Goal: Communication & Community: Answer question/provide support

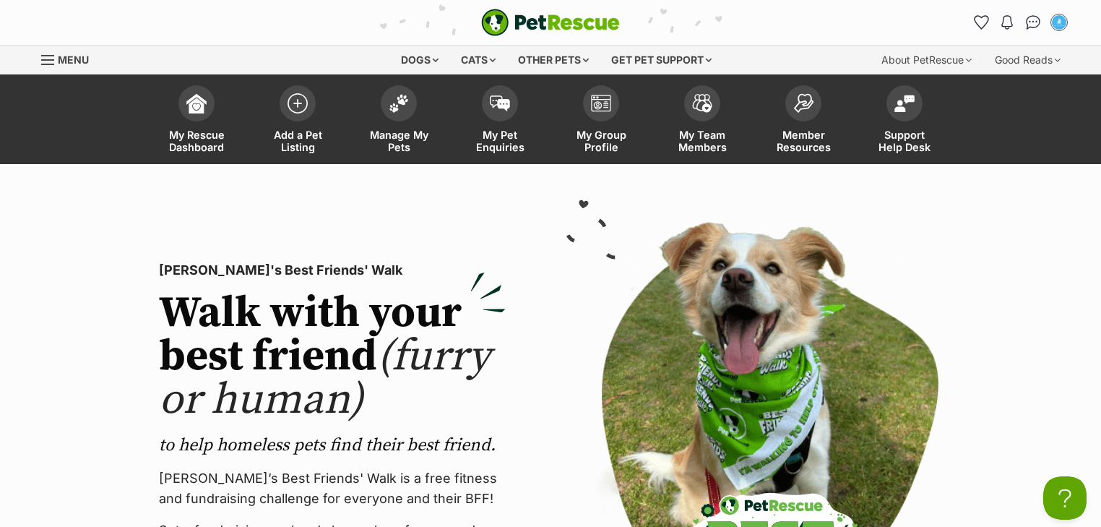
drag, startPoint x: 1031, startPoint y: 21, endPoint x: 710, endPoint y: 9, distance: 321.8
click at [1031, 21] on img "Conversations" at bounding box center [1033, 22] width 15 height 14
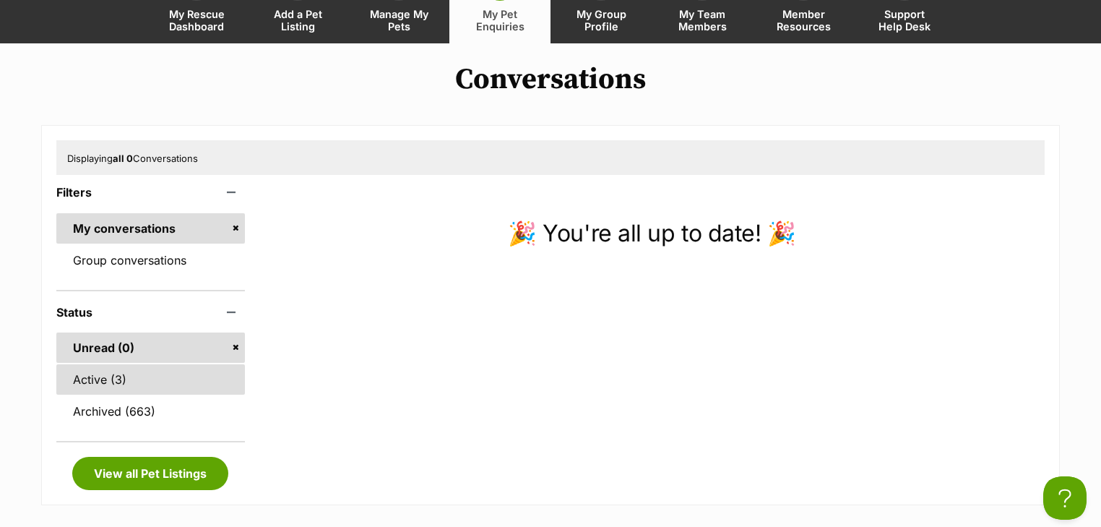
scroll to position [231, 0]
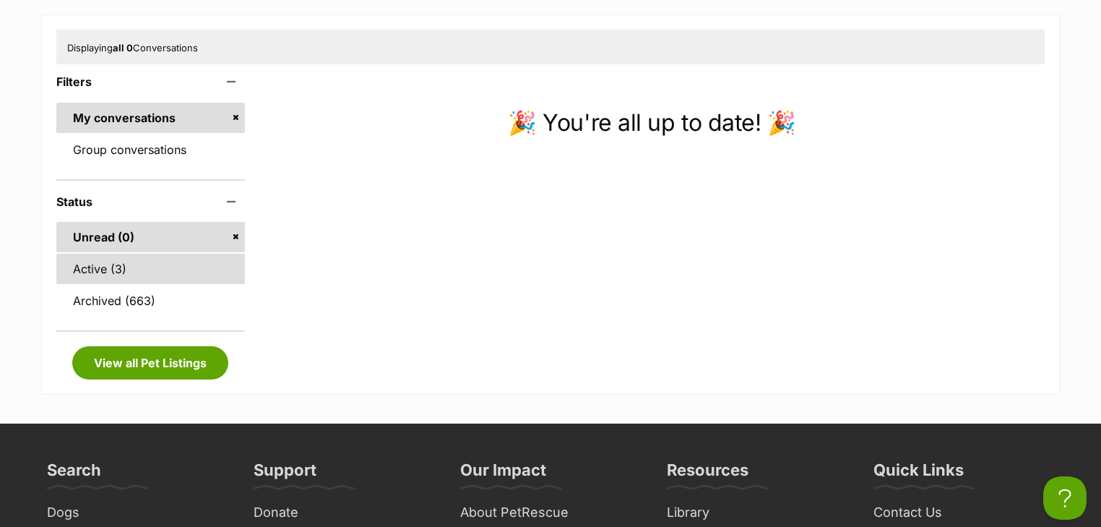
click at [175, 272] on link "Active (3)" at bounding box center [150, 269] width 189 height 30
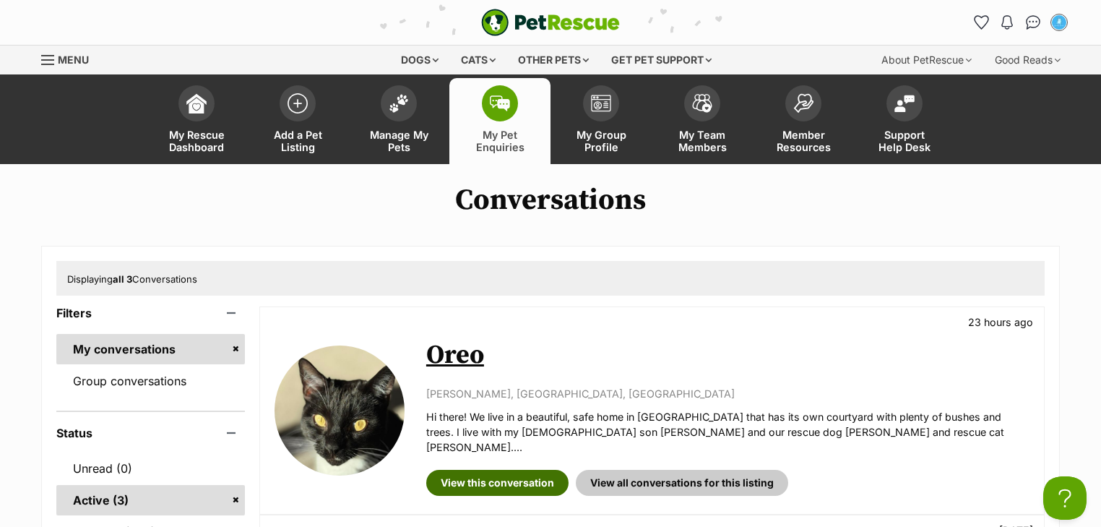
click at [494, 470] on link "View this conversation" at bounding box center [497, 483] width 142 height 26
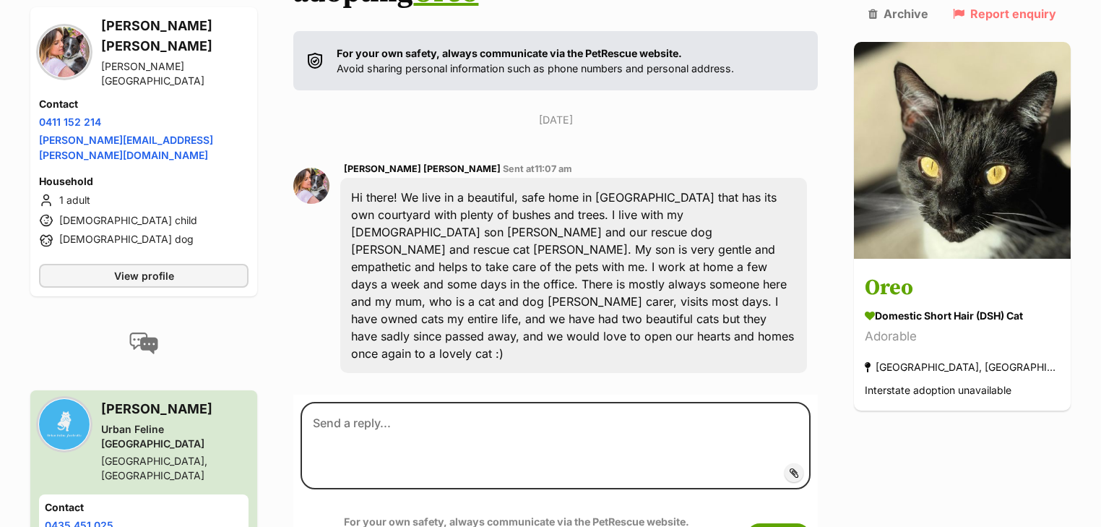
scroll to position [289, 0]
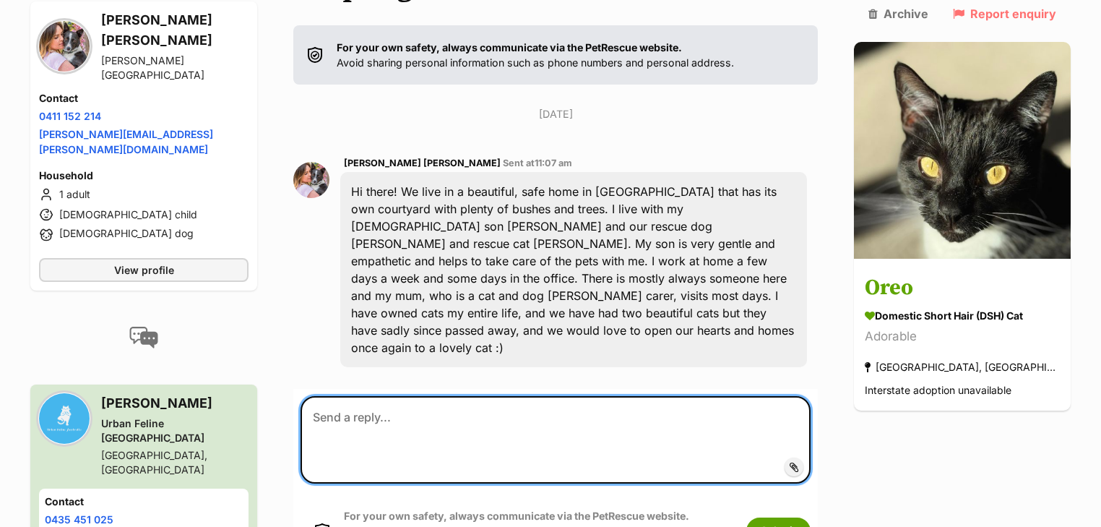
click at [446, 396] on textarea at bounding box center [556, 439] width 510 height 87
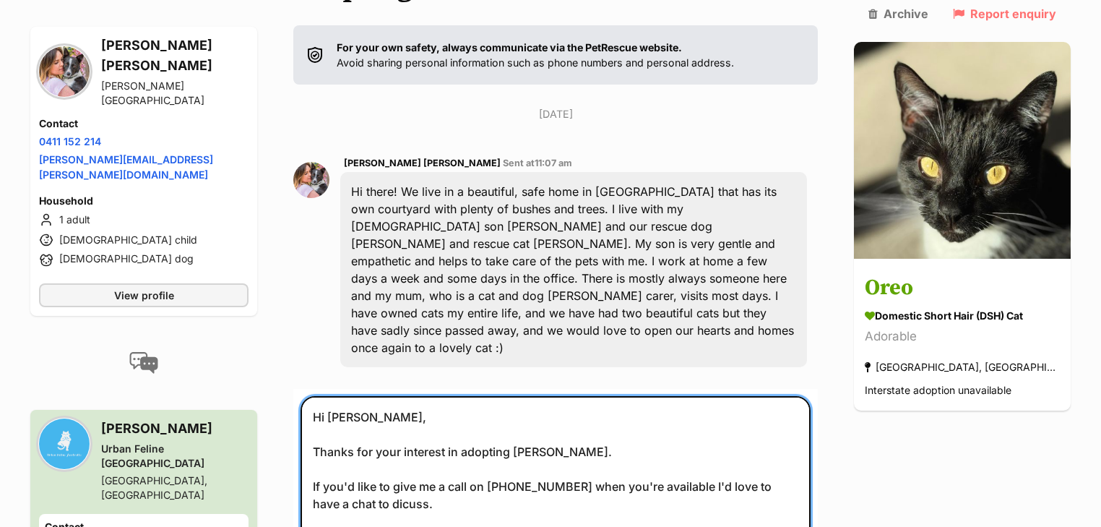
scroll to position [295, 0]
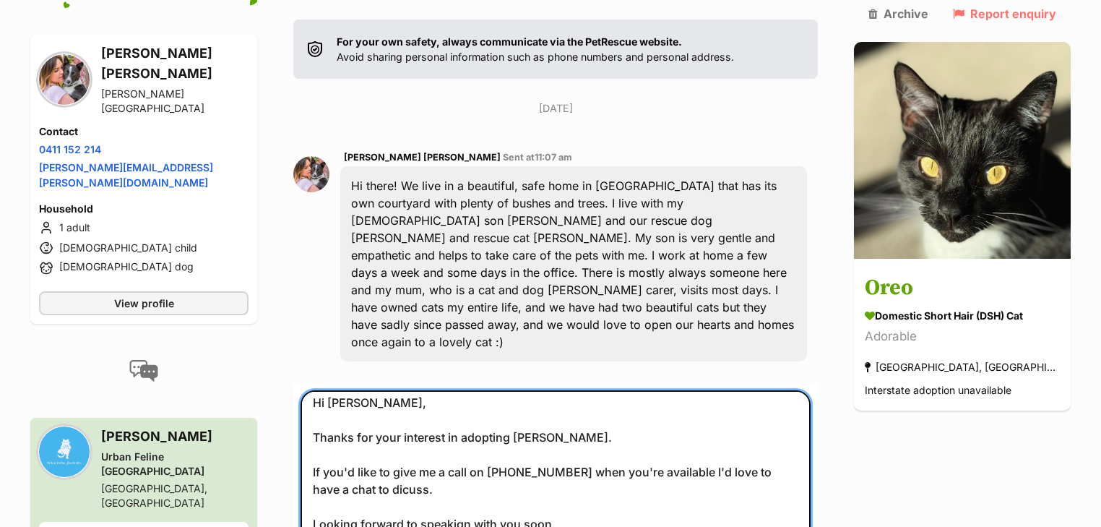
drag, startPoint x: 370, startPoint y: 341, endPoint x: 354, endPoint y: 330, distance: 19.7
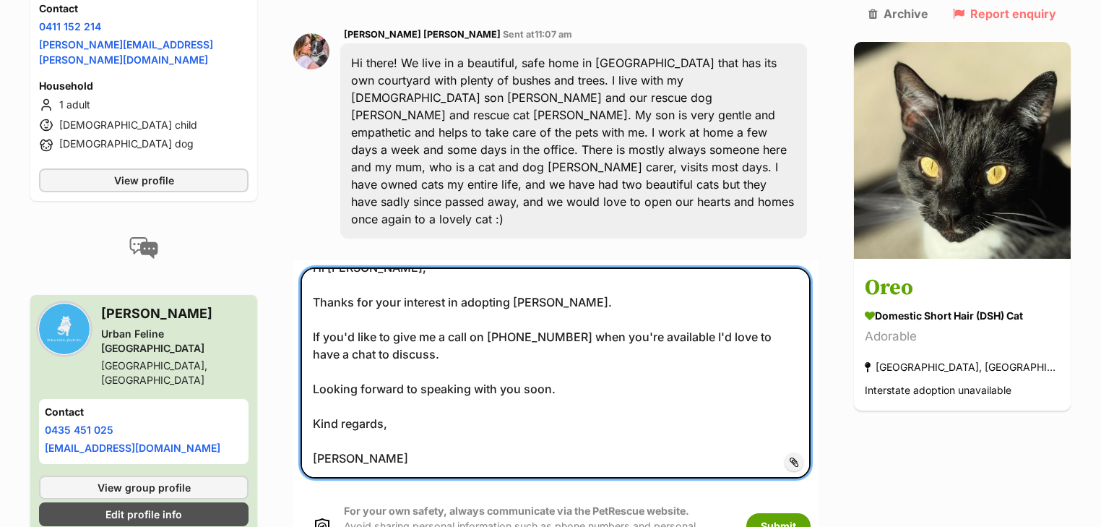
scroll to position [584, 0]
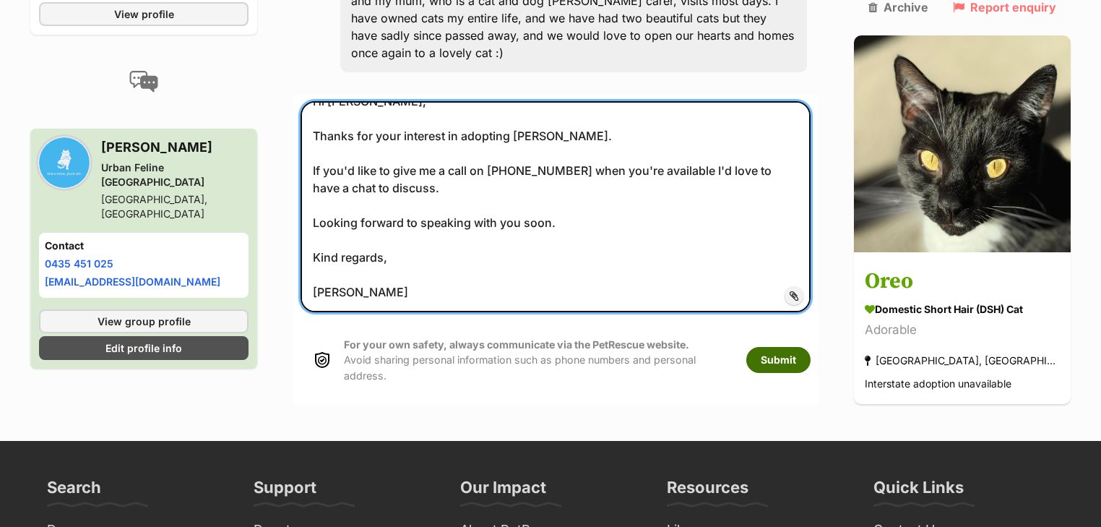
type textarea "Hi Elizabeth, Thanks for your interest in adopting Oreo. If you'd like to give …"
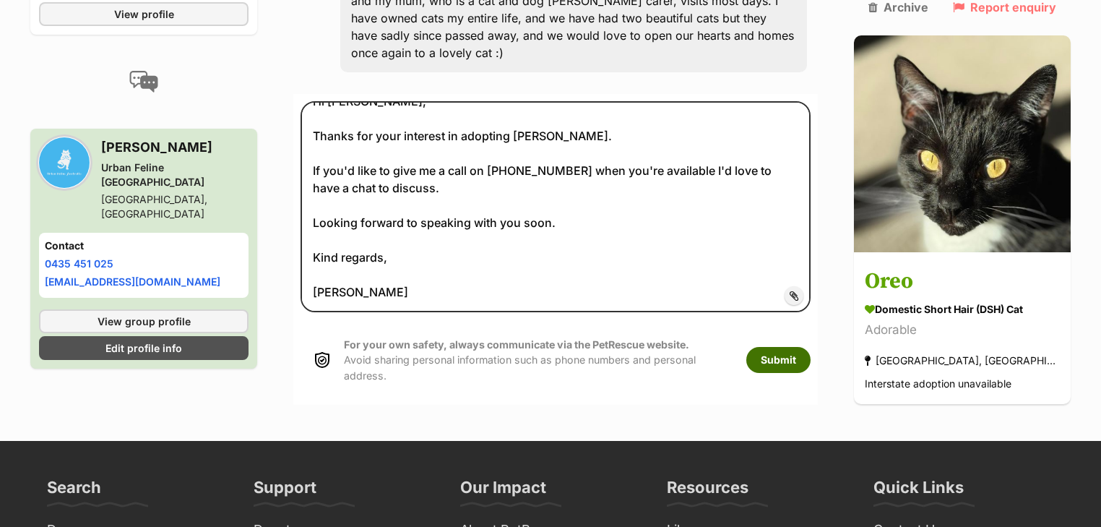
click at [811, 347] on button "Submit" at bounding box center [779, 360] width 64 height 26
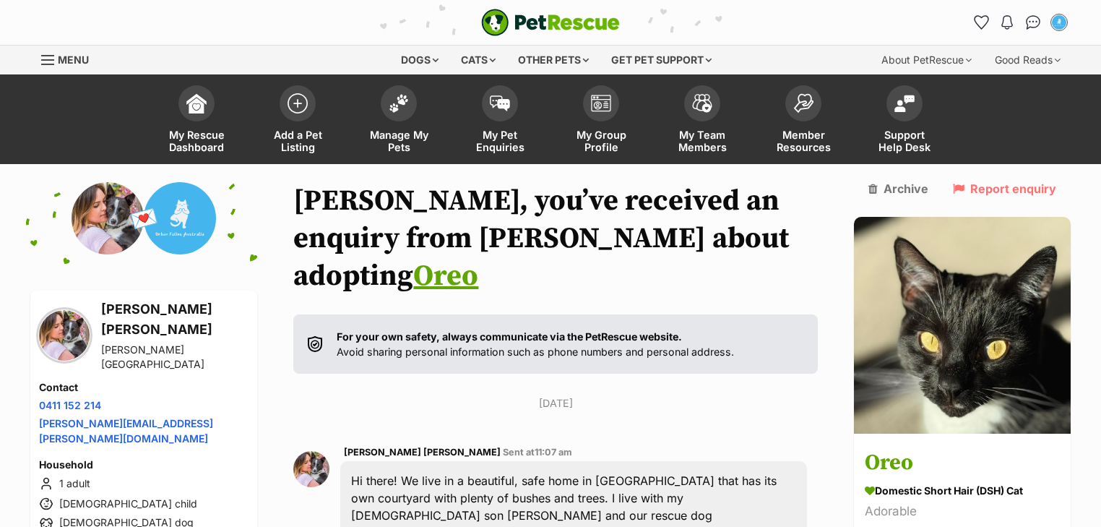
drag, startPoint x: 1032, startPoint y: 22, endPoint x: 938, endPoint y: 0, distance: 96.6
click at [1032, 22] on img "Conversations" at bounding box center [1033, 22] width 15 height 14
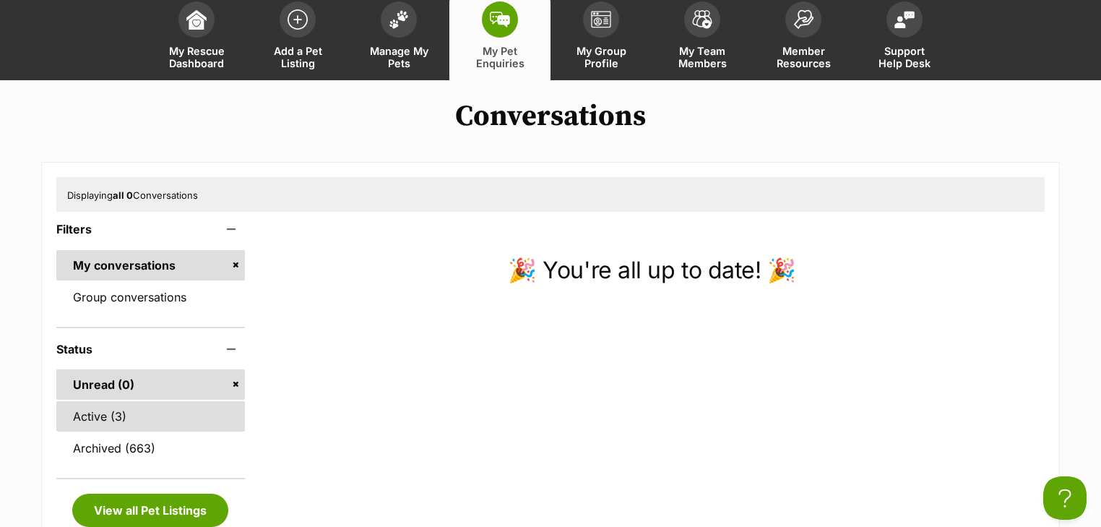
scroll to position [173, 0]
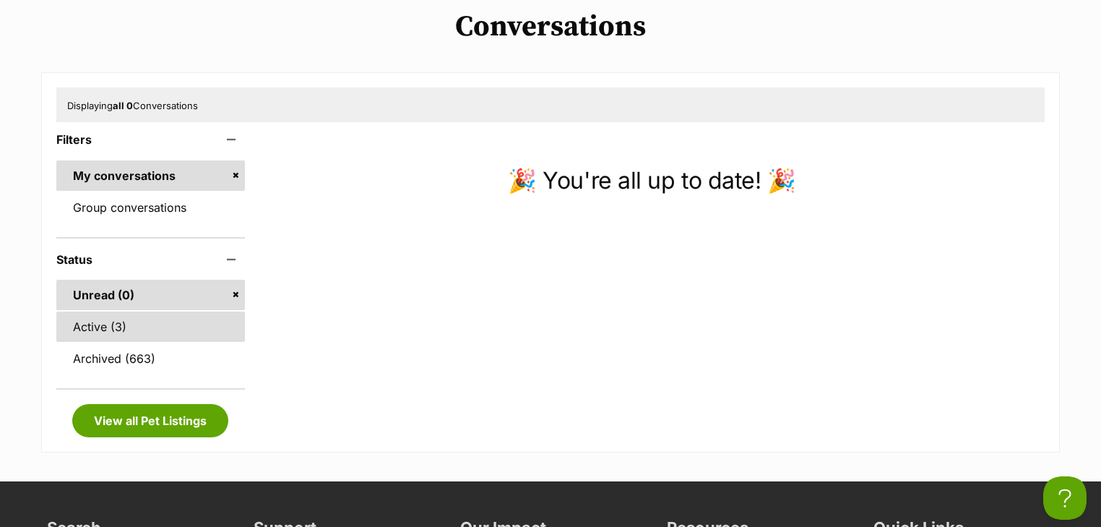
click at [123, 324] on link "Active (3)" at bounding box center [150, 326] width 189 height 30
